Goal: Navigation & Orientation: Find specific page/section

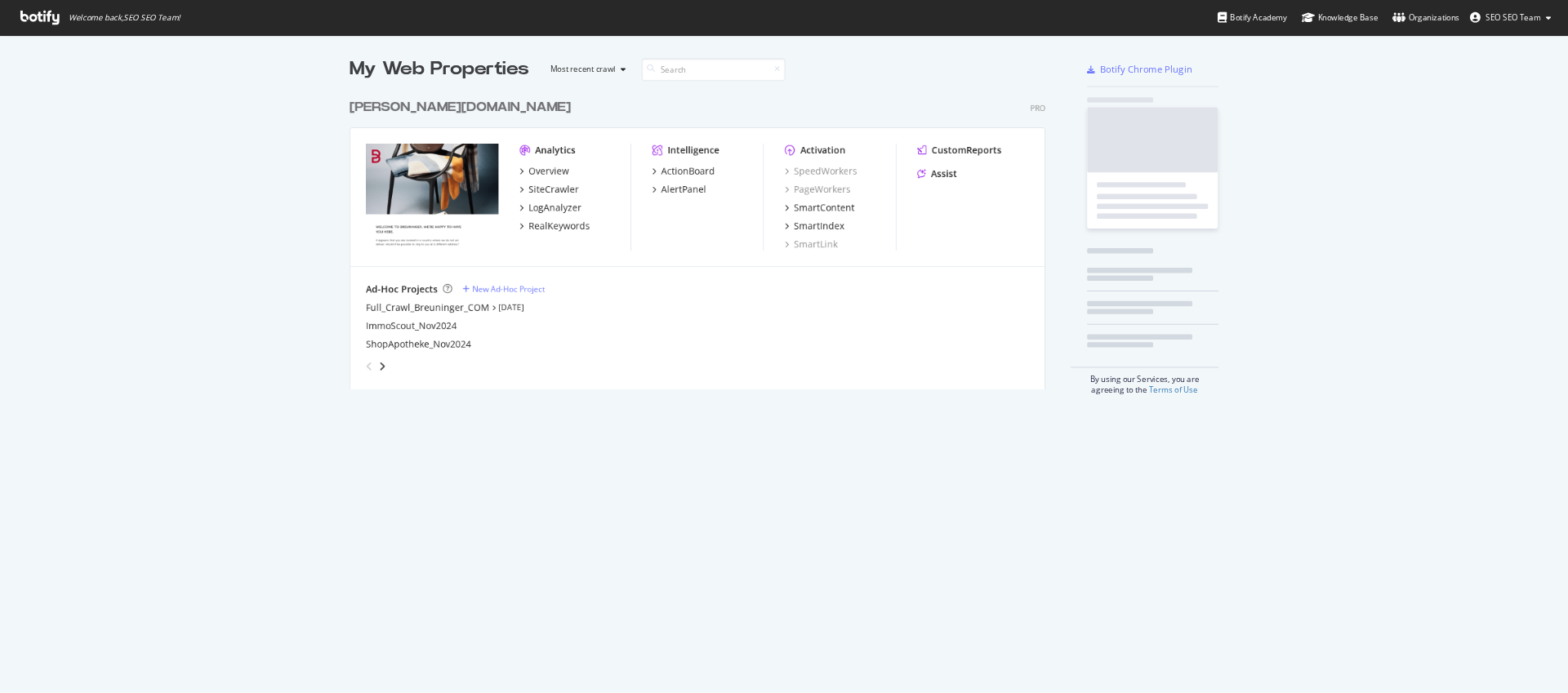
scroll to position [851, 1928]
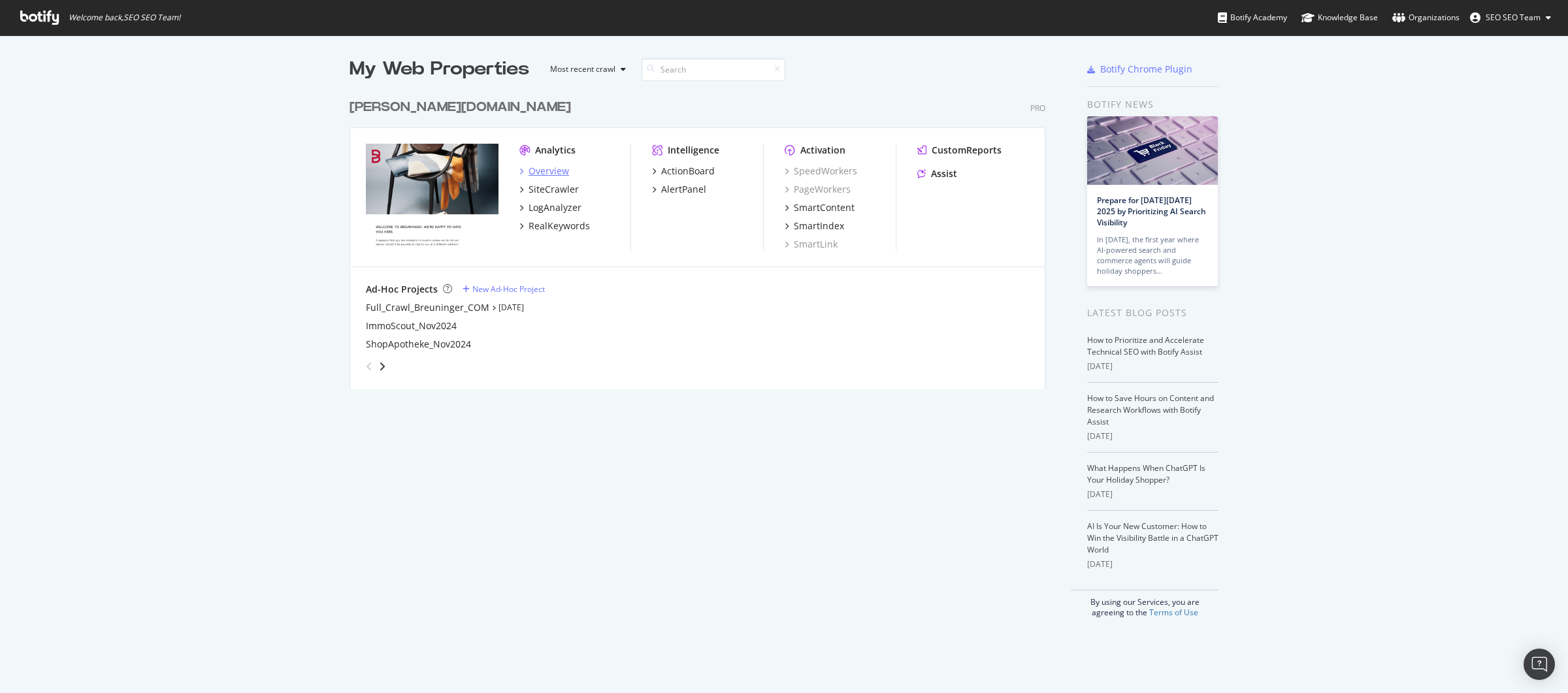
click at [554, 172] on div "Overview" at bounding box center [548, 171] width 40 height 13
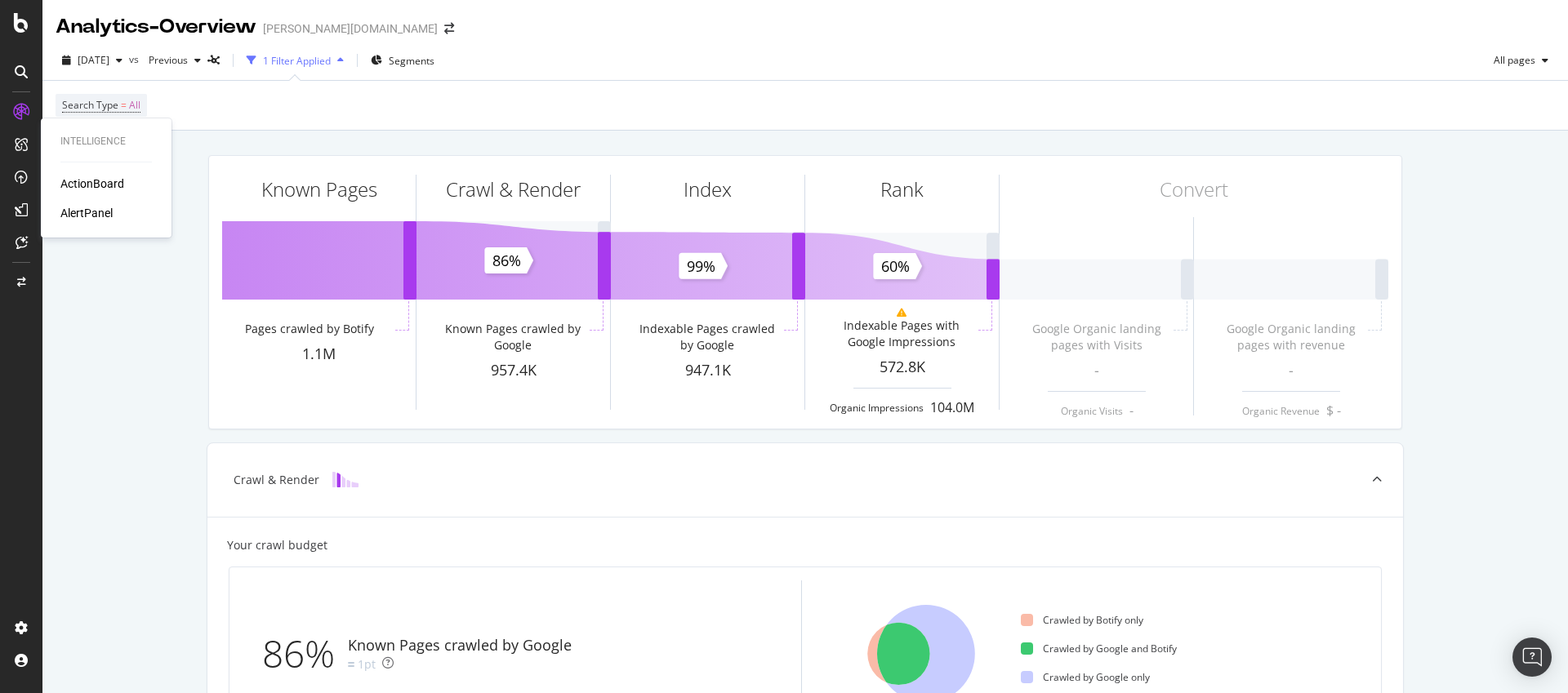
click at [70, 178] on div "ActionBoard" at bounding box center [92, 184] width 64 height 16
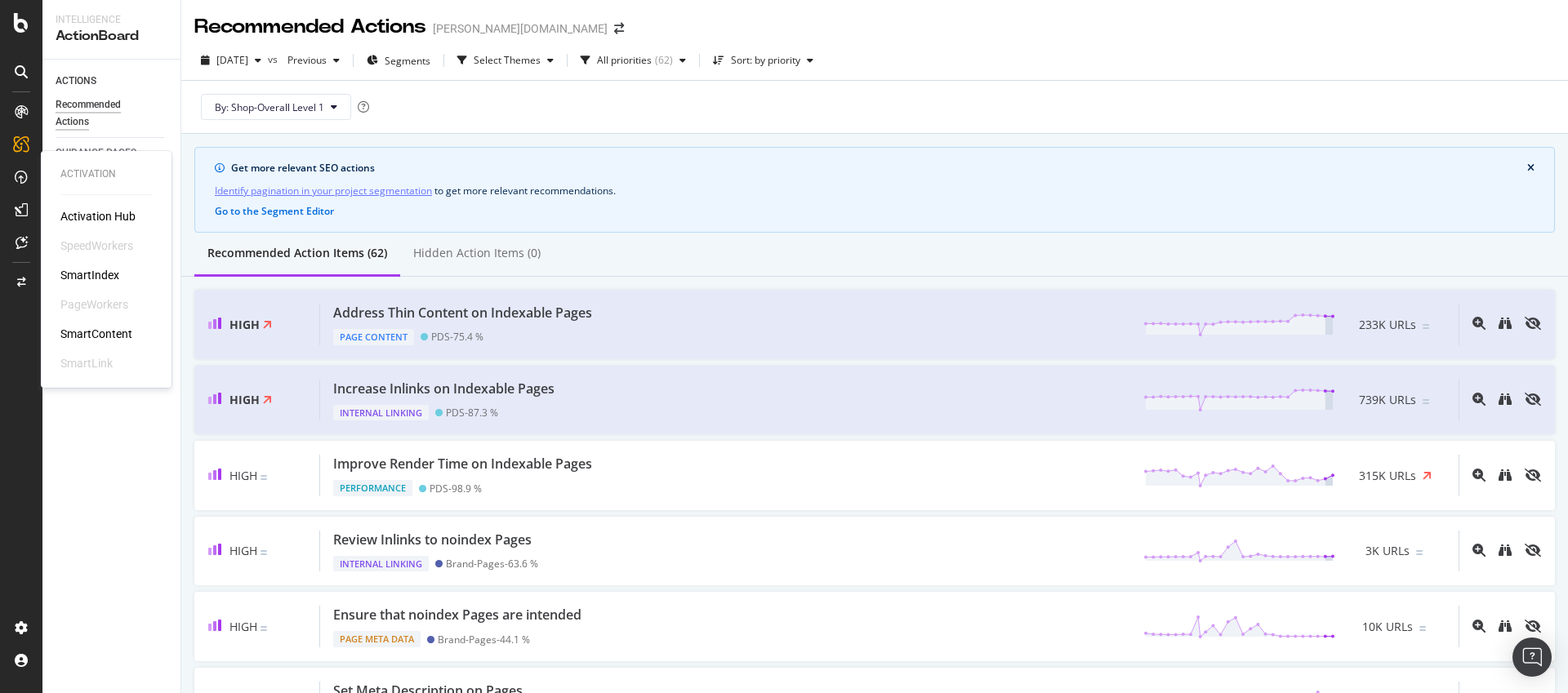
click at [81, 276] on div "SmartIndex" at bounding box center [89, 276] width 59 height 16
